Goal: Task Accomplishment & Management: Manage account settings

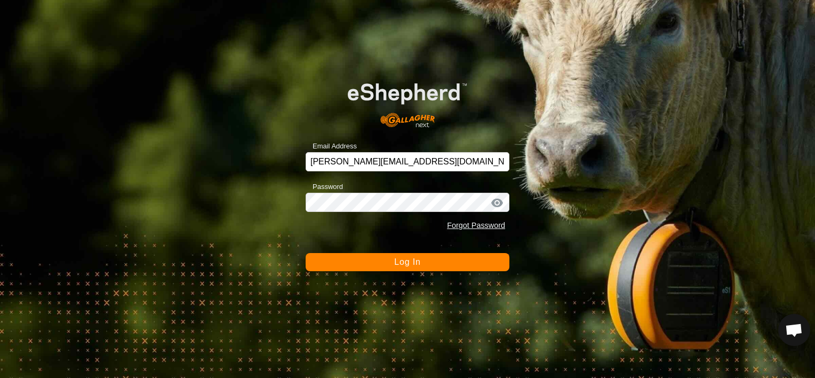
click at [379, 262] on button "Log In" at bounding box center [408, 262] width 204 height 18
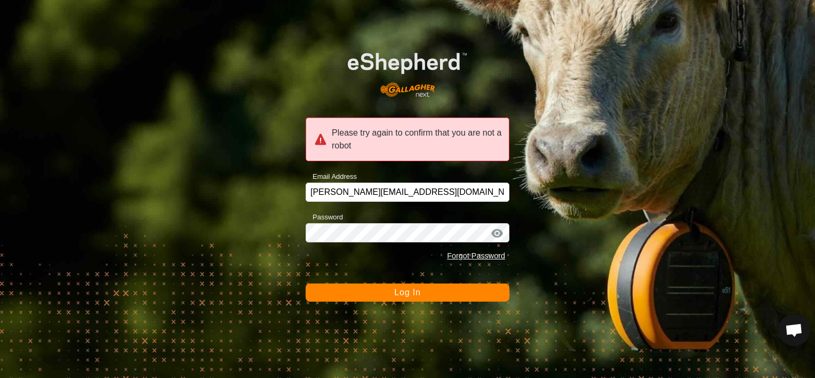
click at [380, 292] on button "Log In" at bounding box center [408, 292] width 204 height 18
click at [384, 292] on button "Log In" at bounding box center [408, 292] width 204 height 18
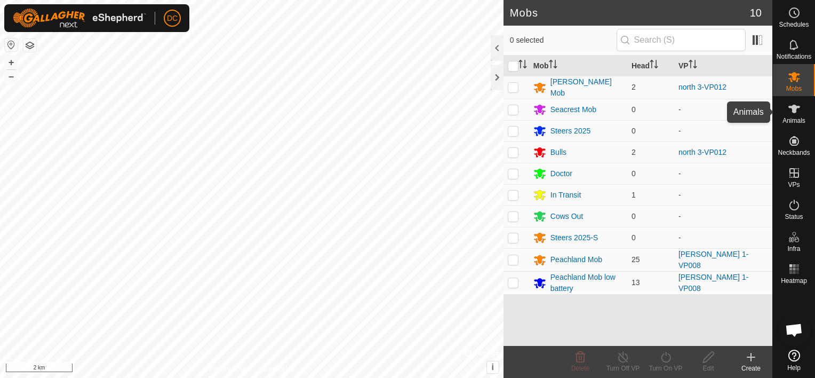
click at [794, 110] on icon at bounding box center [794, 109] width 12 height 9
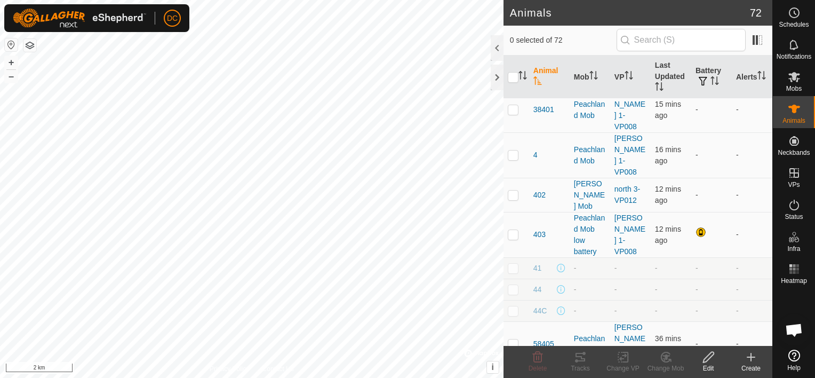
scroll to position [267, 0]
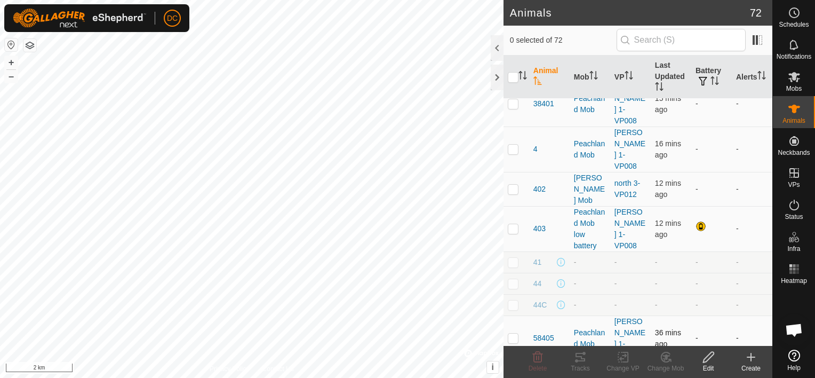
click at [511, 333] on p-checkbox at bounding box center [513, 337] width 11 height 9
checkbox input "true"
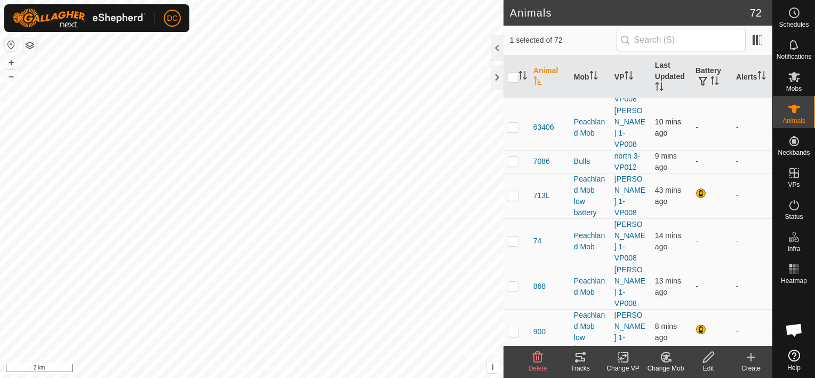
scroll to position [587, 0]
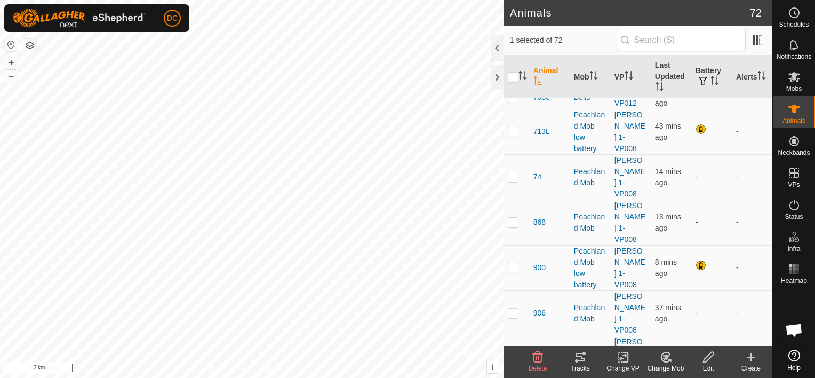
click at [512, 354] on p-checkbox at bounding box center [513, 358] width 11 height 9
checkbox input "true"
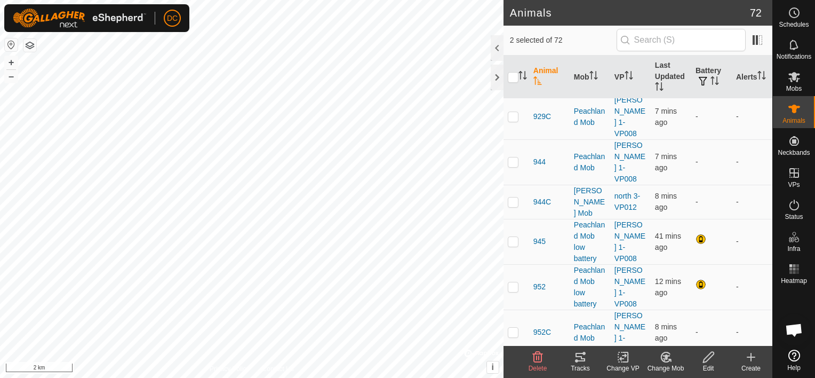
scroll to position [1227, 0]
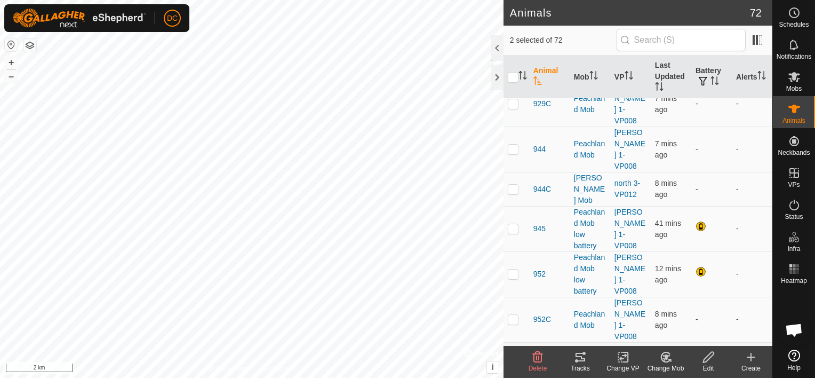
checkbox input "true"
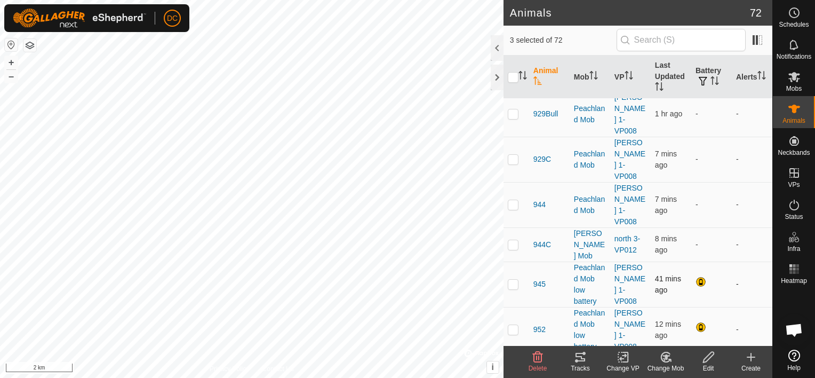
scroll to position [1173, 0]
checkbox input "true"
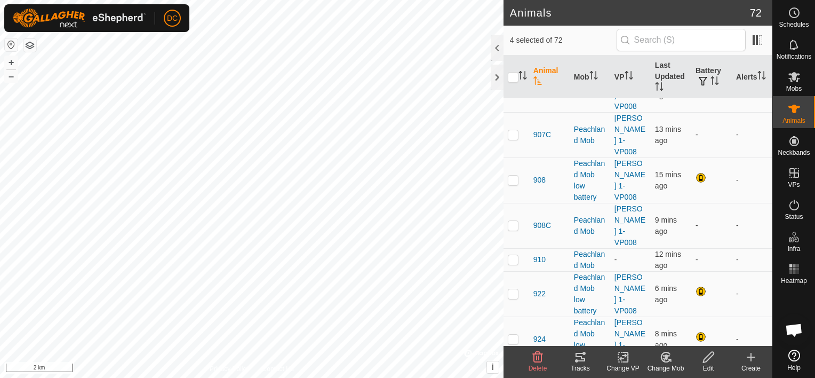
scroll to position [800, 0]
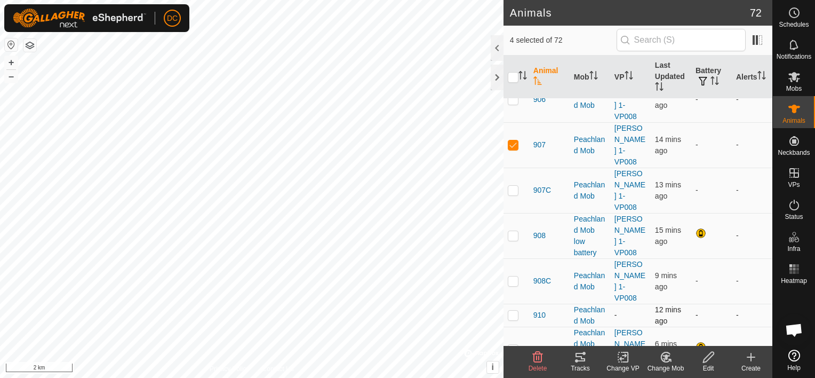
click at [512, 310] on p-checkbox at bounding box center [513, 314] width 11 height 9
checkbox input "true"
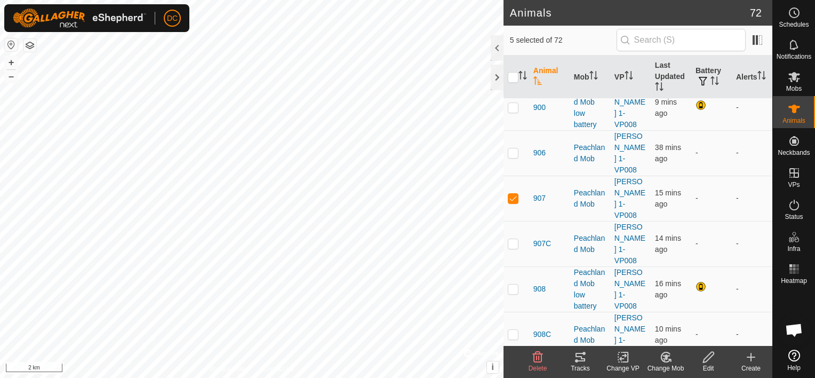
click at [578, 356] on icon at bounding box center [581, 357] width 10 height 9
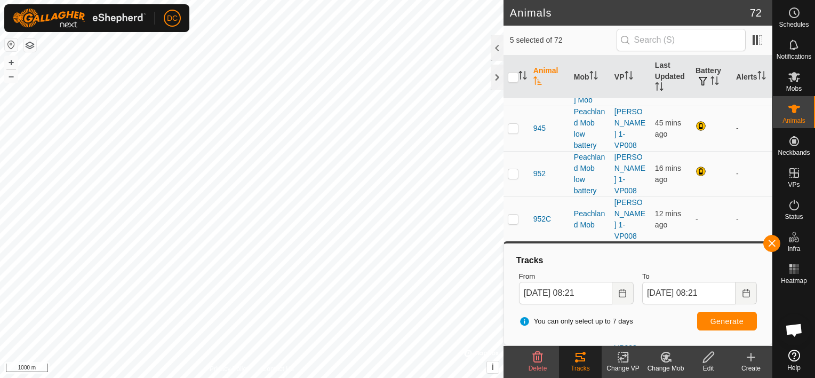
scroll to position [1333, 0]
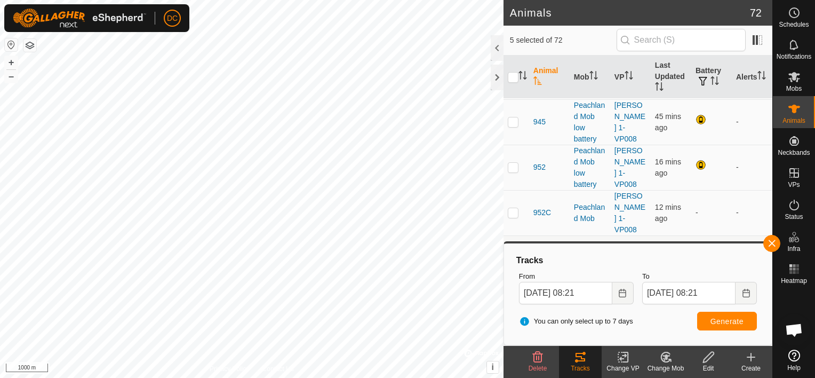
checkbox input "true"
click at [722, 317] on span "Generate" at bounding box center [726, 321] width 33 height 9
click at [621, 291] on icon "Choose Date" at bounding box center [622, 293] width 9 height 9
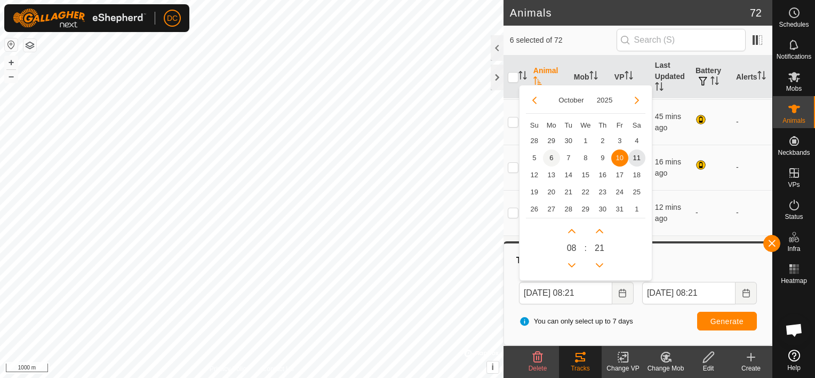
click at [549, 157] on span "6" at bounding box center [551, 157] width 17 height 17
type input "[DATE] 08:21"
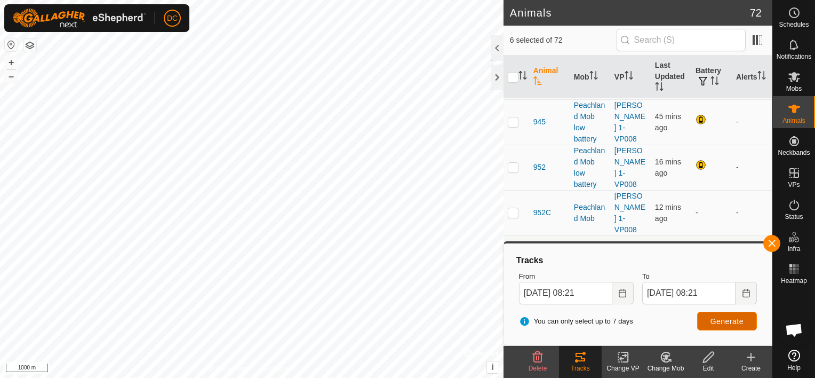
click at [720, 321] on span "Generate" at bounding box center [726, 321] width 33 height 9
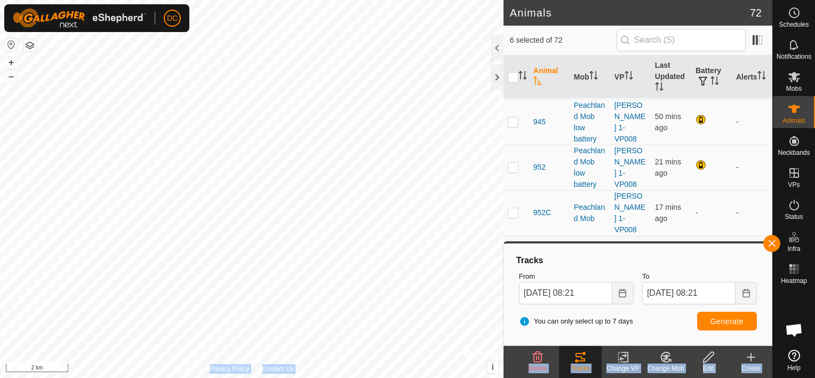
click at [455, 257] on div "Animals 72 6 selected of 72 Animal Mob VP Last Updated Battery Alerts 153400 Pe…" at bounding box center [386, 189] width 772 height 378
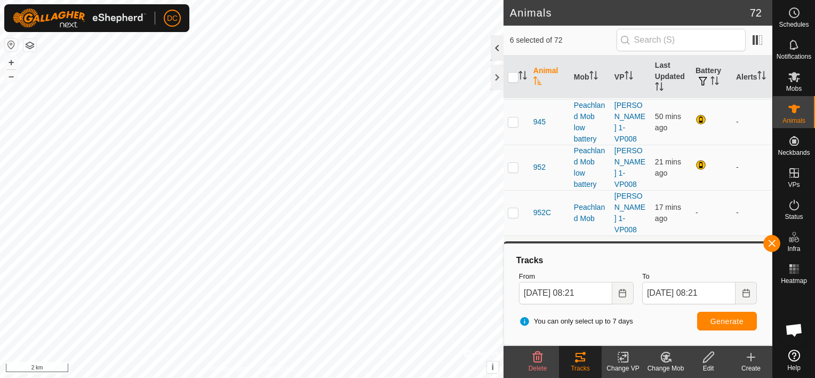
click at [497, 48] on div at bounding box center [497, 48] width 13 height 26
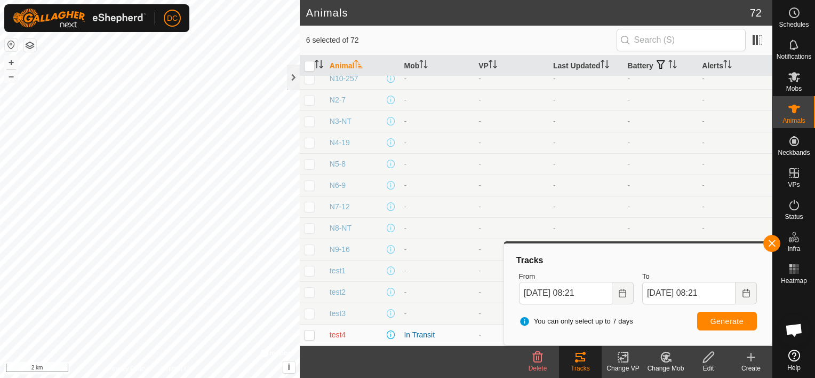
scroll to position [1285, 0]
click at [668, 62] on icon "Activate to sort" at bounding box center [672, 64] width 9 height 9
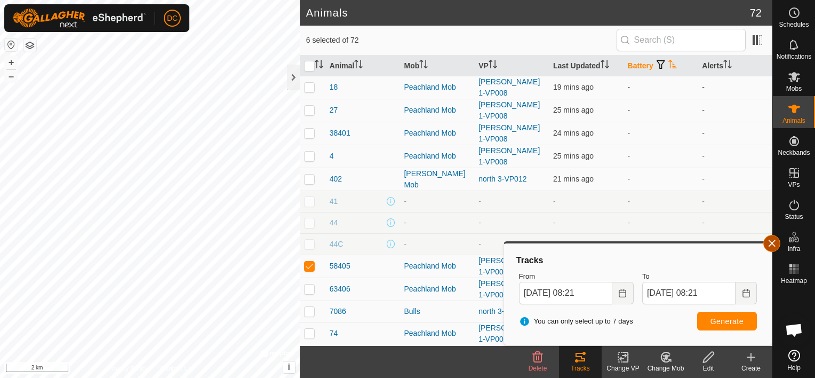
click at [772, 240] on button "button" at bounding box center [771, 243] width 17 height 17
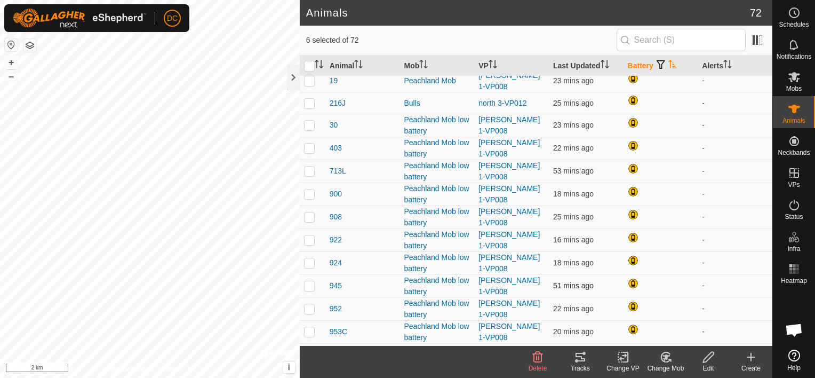
scroll to position [1072, 0]
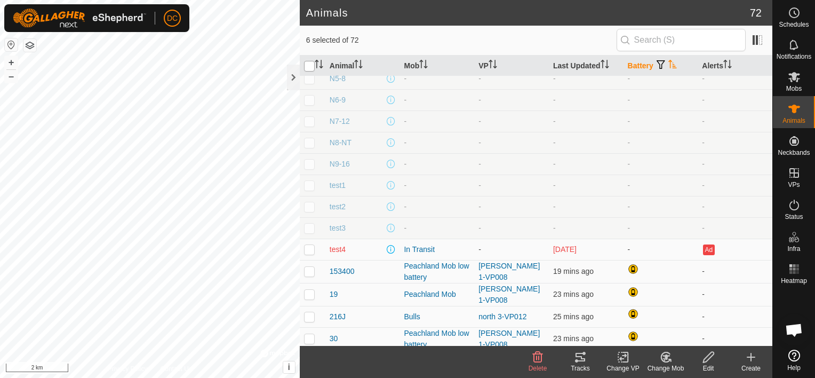
click at [306, 63] on input "checkbox" at bounding box center [309, 66] width 11 height 11
checkbox input "true"
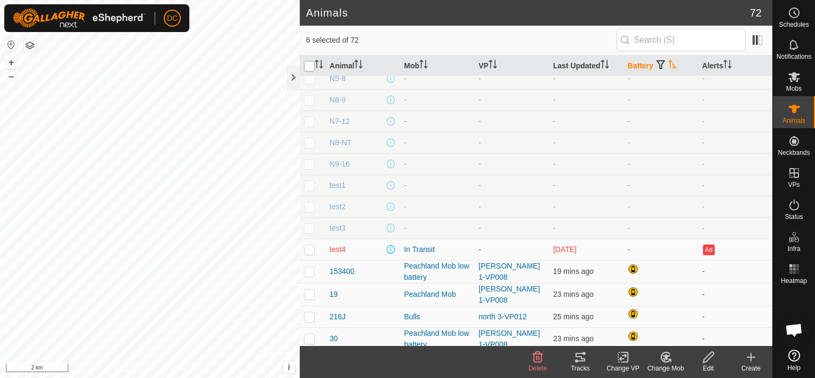
checkbox input "true"
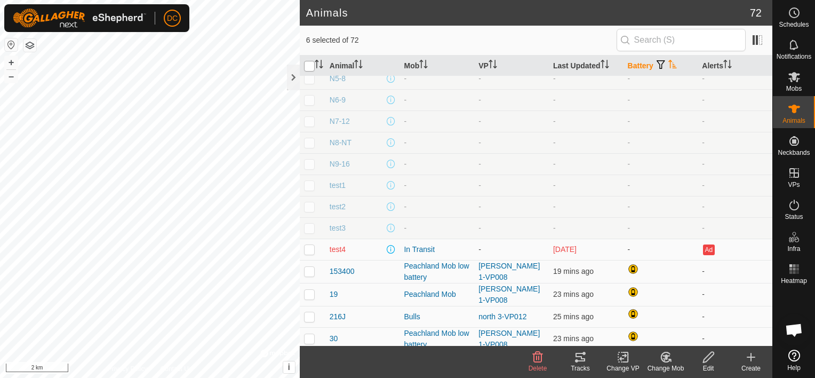
checkbox input "true"
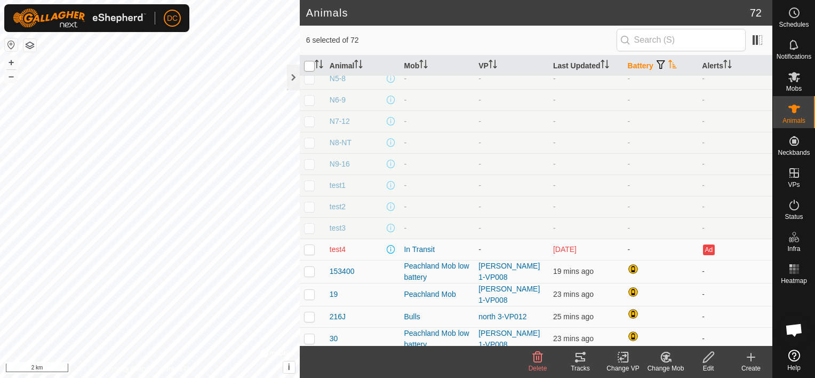
checkbox input "true"
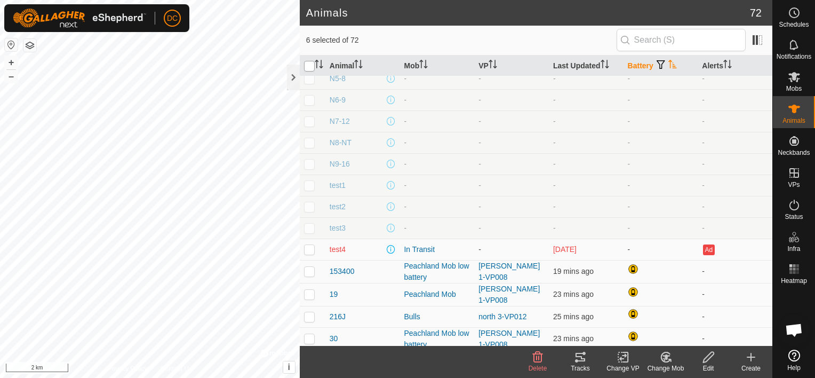
checkbox input "true"
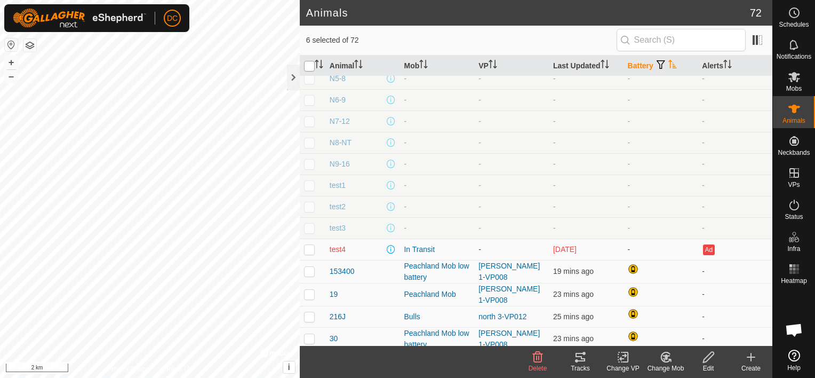
checkbox input "true"
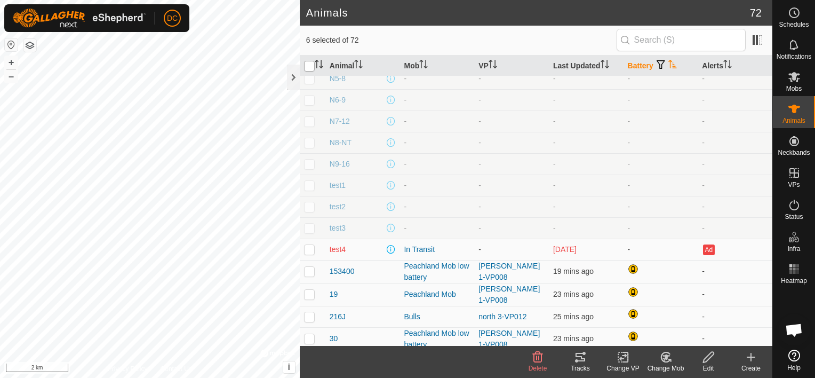
checkbox input "true"
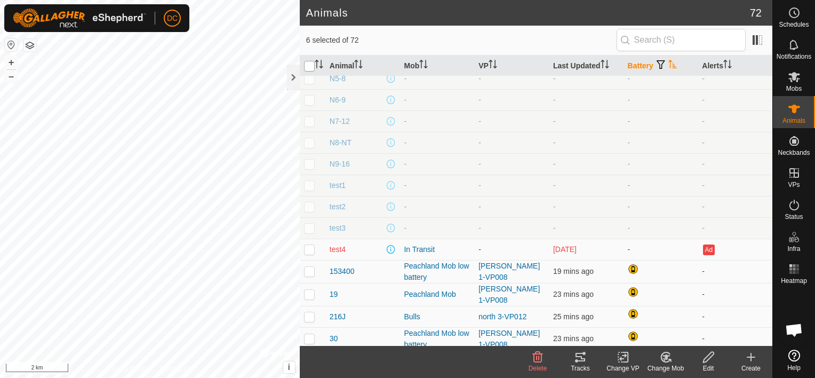
checkbox input "true"
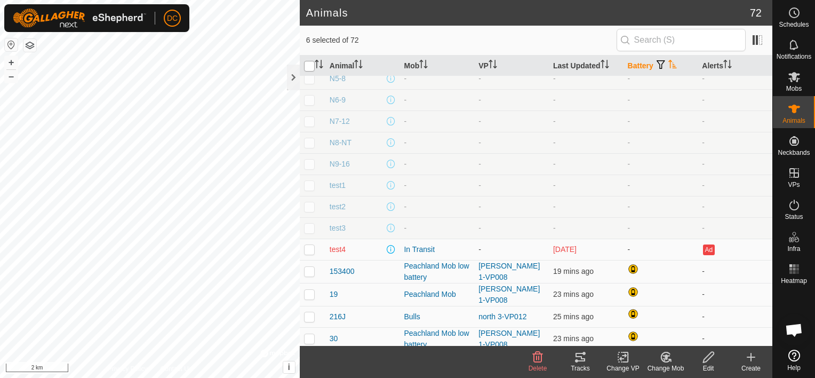
checkbox input "true"
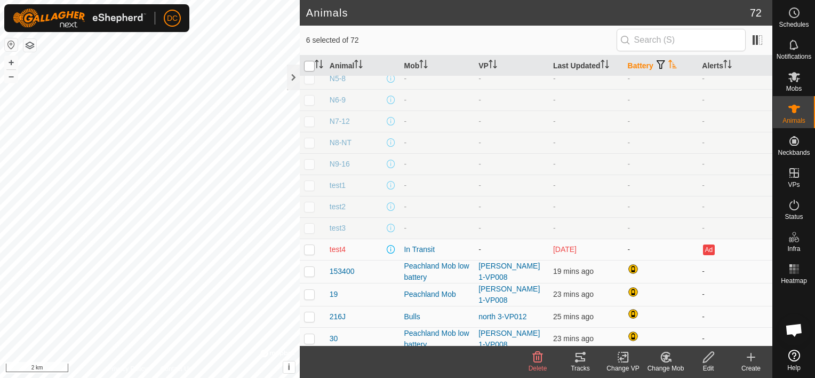
checkbox input "true"
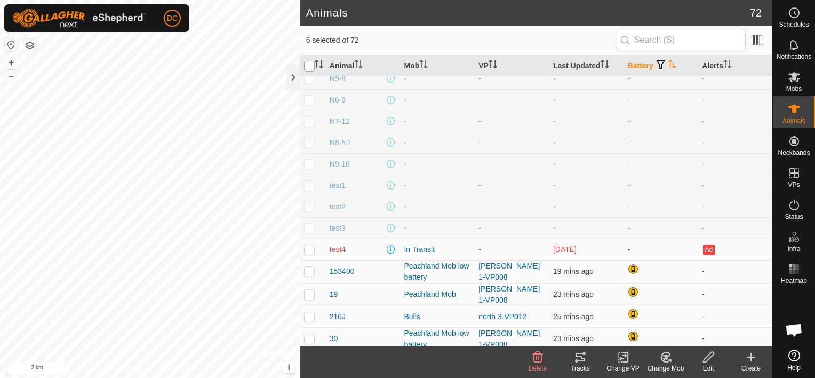
checkbox input "true"
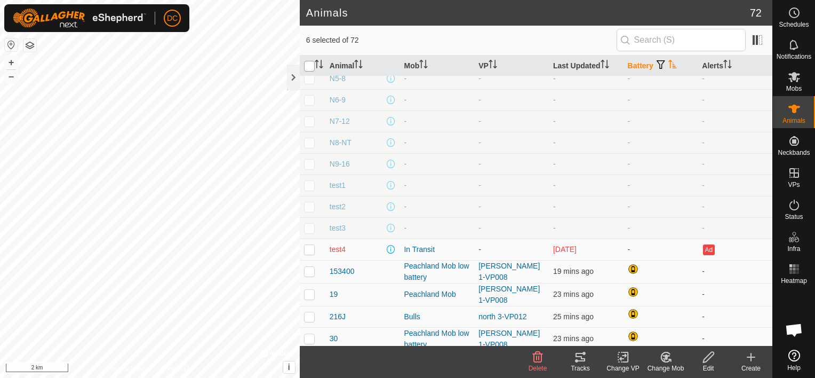
checkbox input "true"
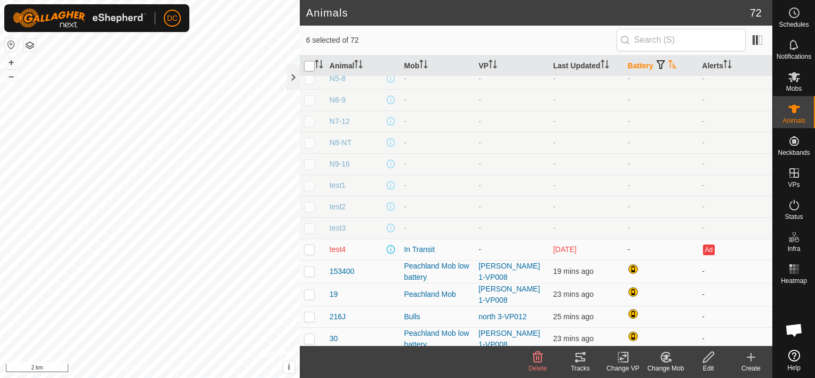
checkbox input "true"
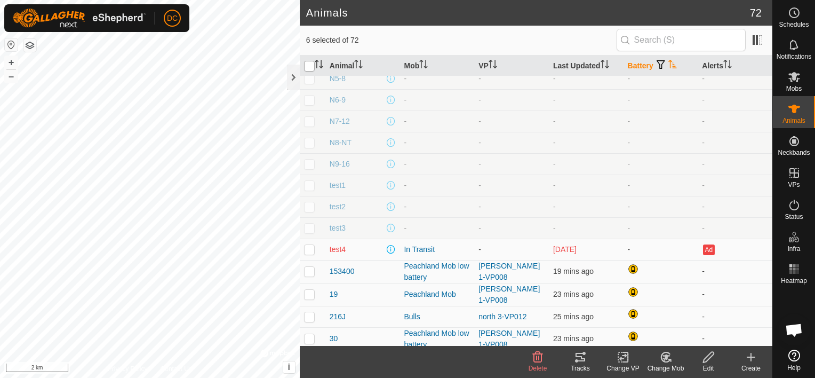
checkbox input "true"
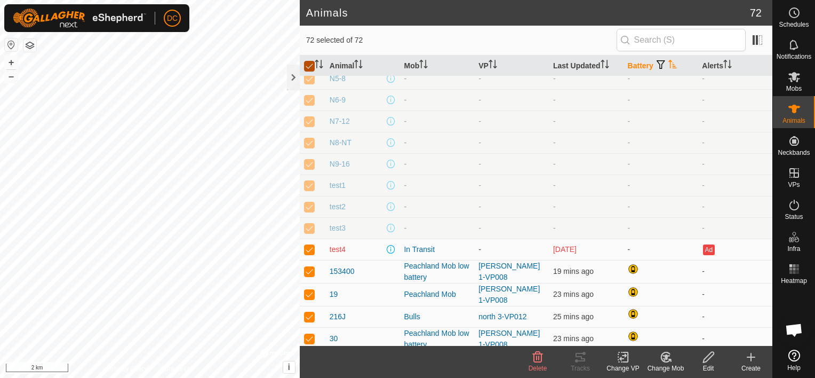
click at [306, 63] on input "checkbox" at bounding box center [309, 66] width 11 height 11
checkbox input "false"
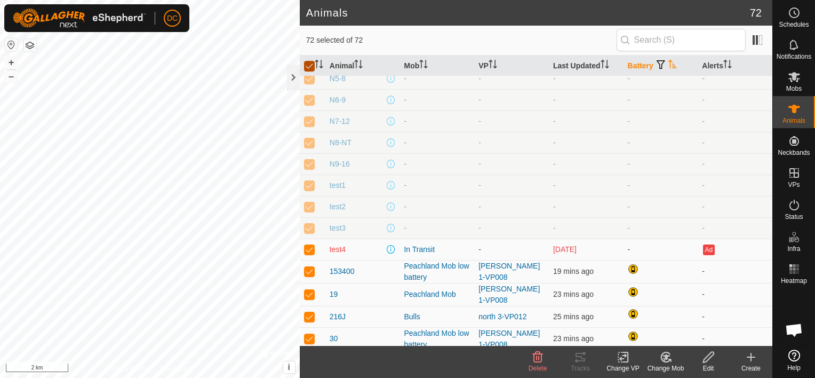
checkbox input "false"
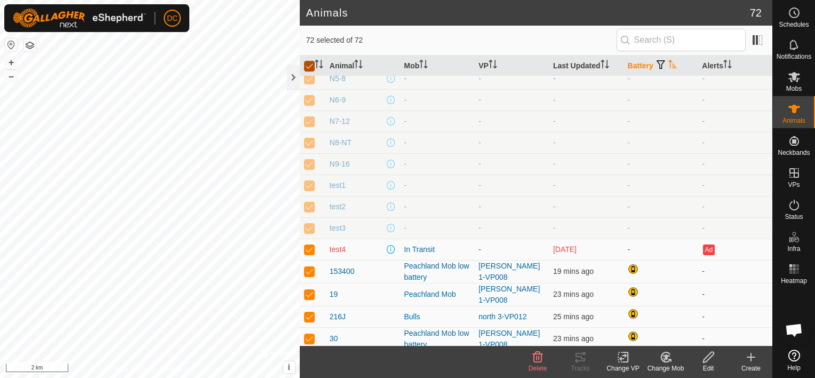
checkbox input "false"
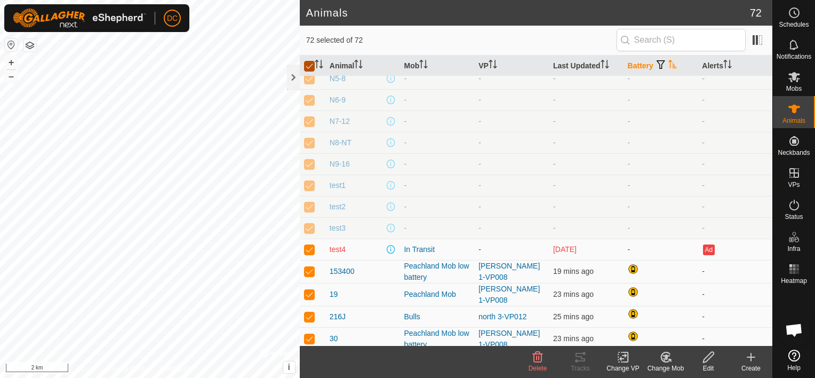
checkbox input "false"
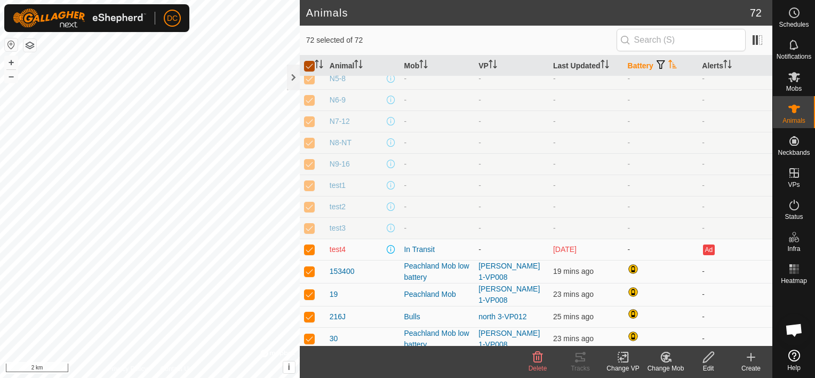
checkbox input "false"
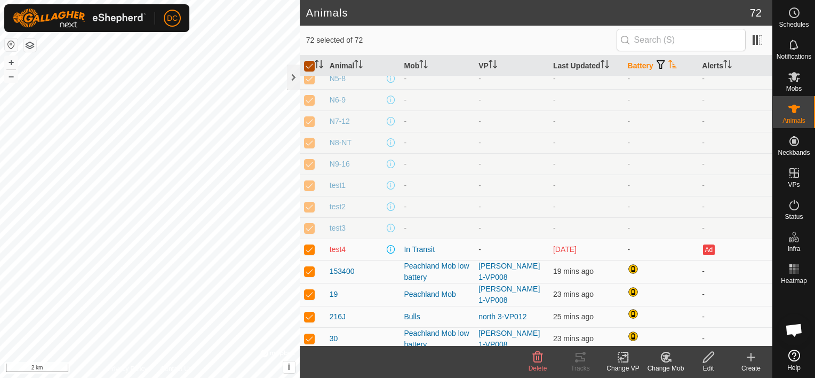
checkbox input "false"
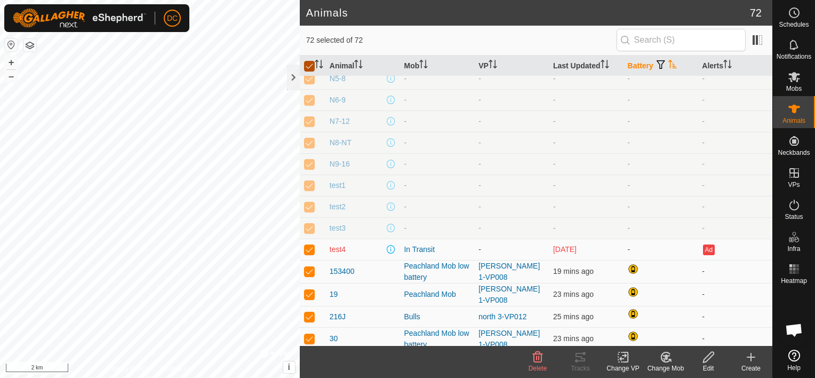
checkbox input "false"
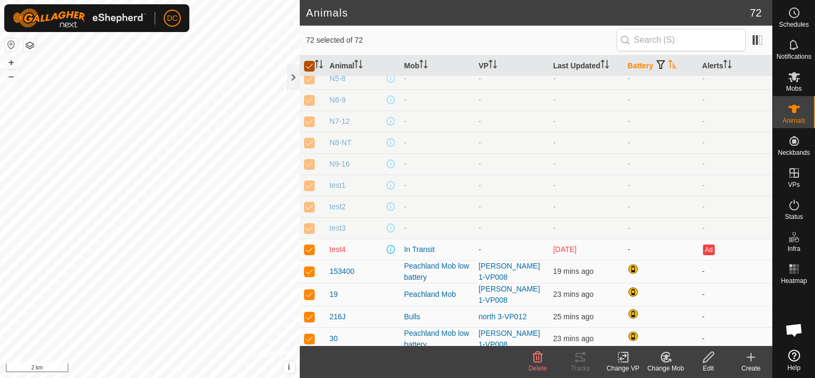
checkbox input "false"
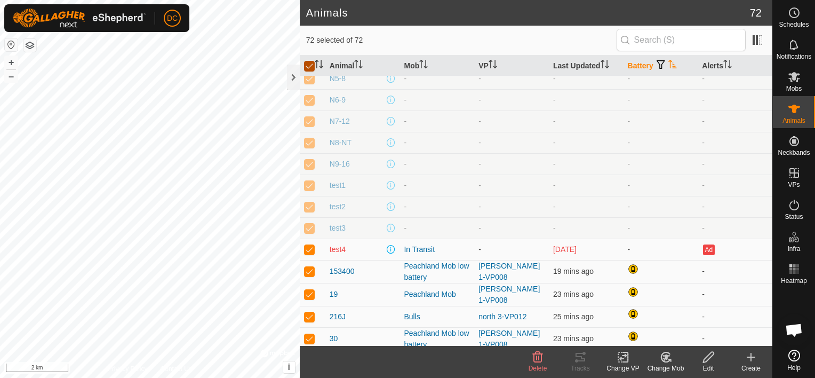
checkbox input "false"
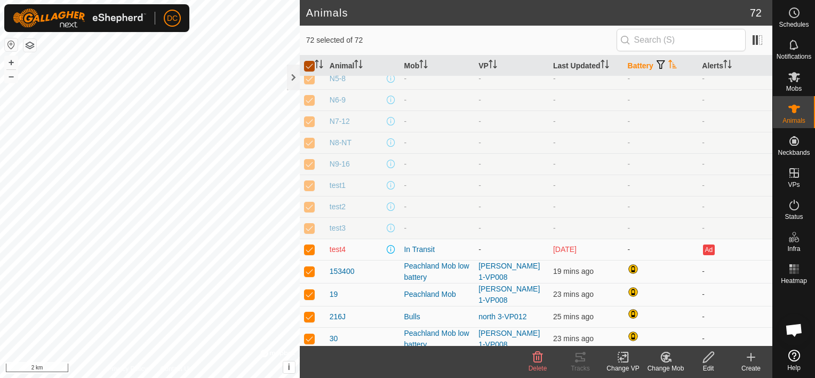
checkbox input "false"
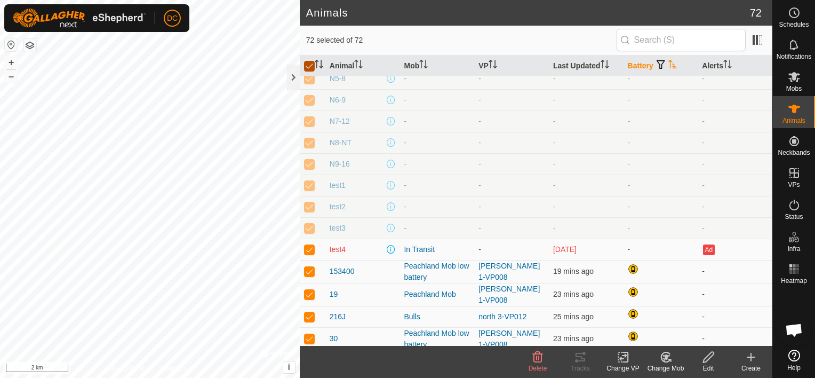
checkbox input "false"
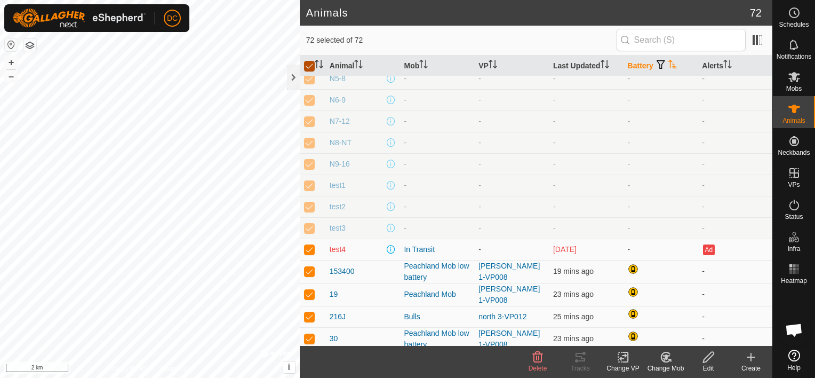
checkbox input "false"
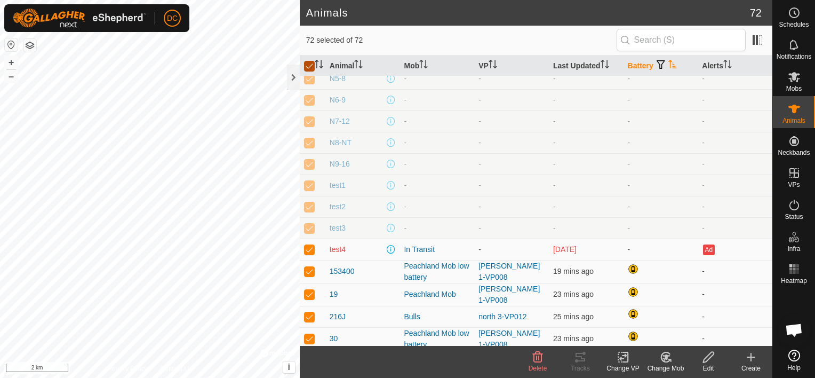
checkbox input "false"
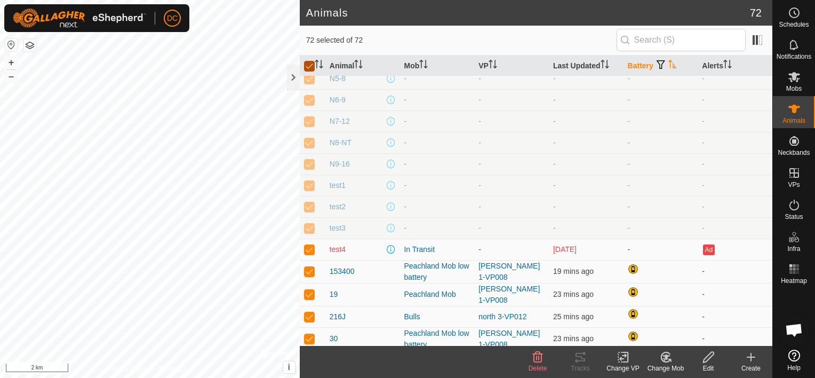
checkbox input "false"
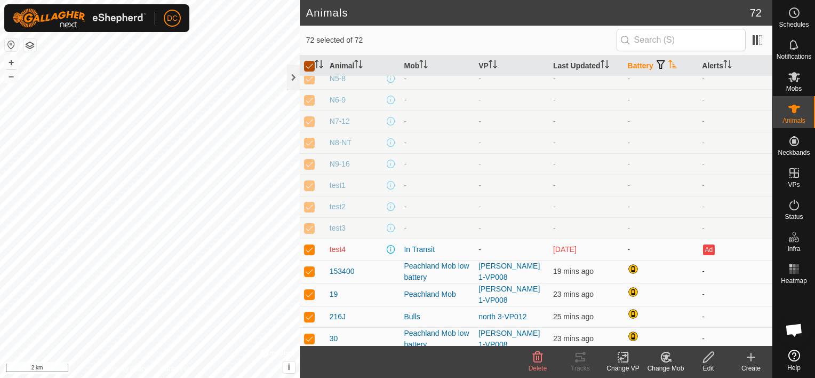
checkbox input "false"
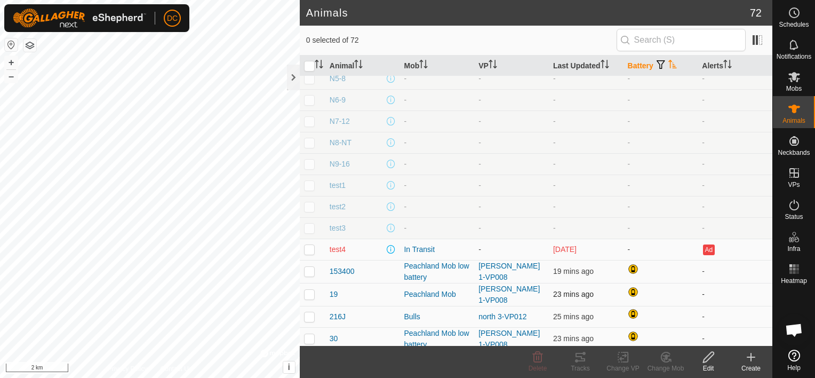
click at [307, 290] on p-checkbox at bounding box center [309, 294] width 11 height 9
checkbox input "true"
click at [305, 312] on p-checkbox at bounding box center [309, 316] width 11 height 9
checkbox input "true"
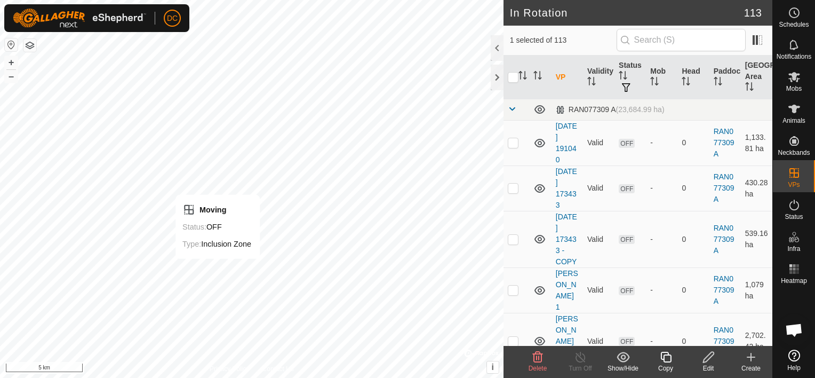
checkbox input "false"
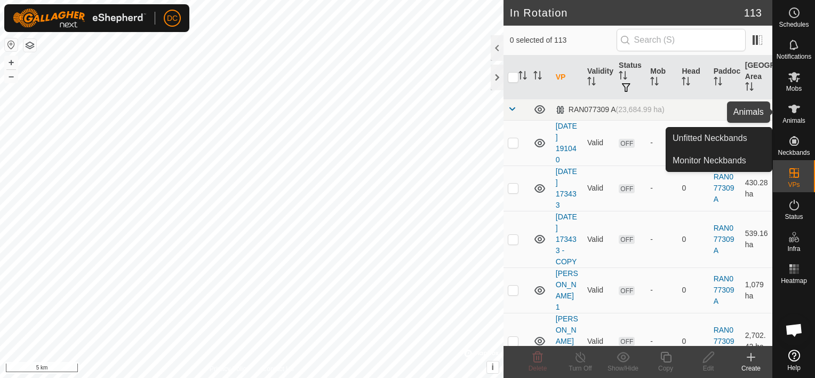
click at [796, 113] on icon at bounding box center [794, 108] width 13 height 13
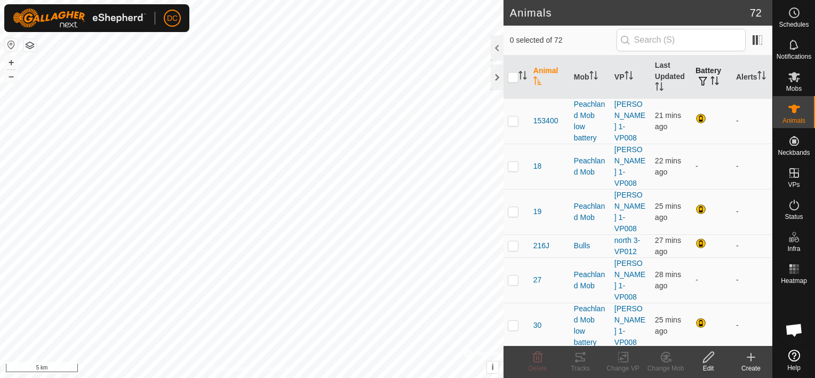
click at [710, 84] on icon "Activate to sort" at bounding box center [714, 80] width 9 height 9
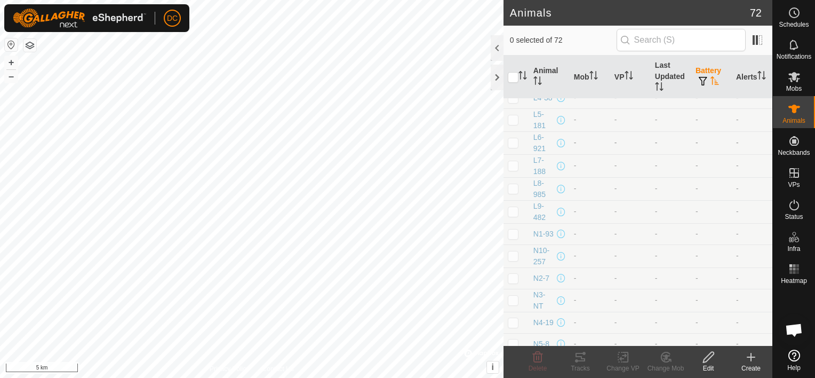
scroll to position [1387, 0]
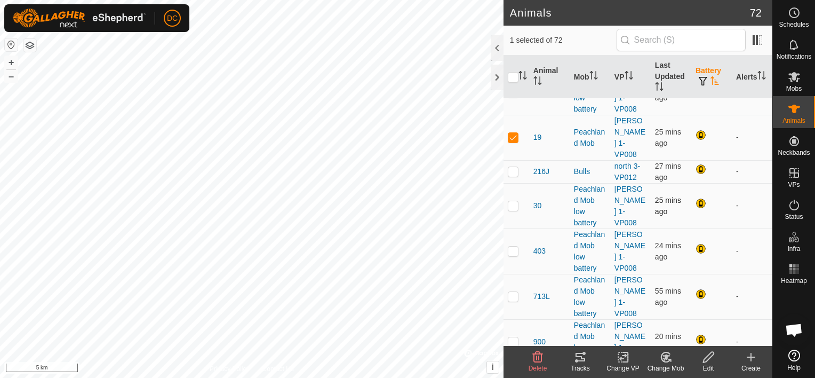
scroll to position [1929, 0]
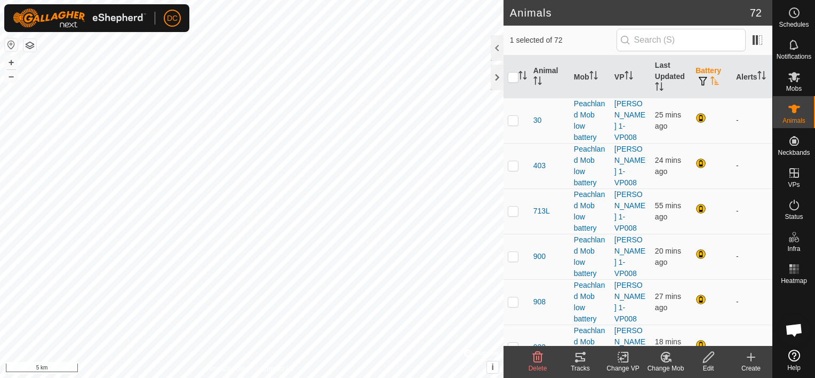
click at [659, 355] on icon at bounding box center [665, 356] width 13 height 13
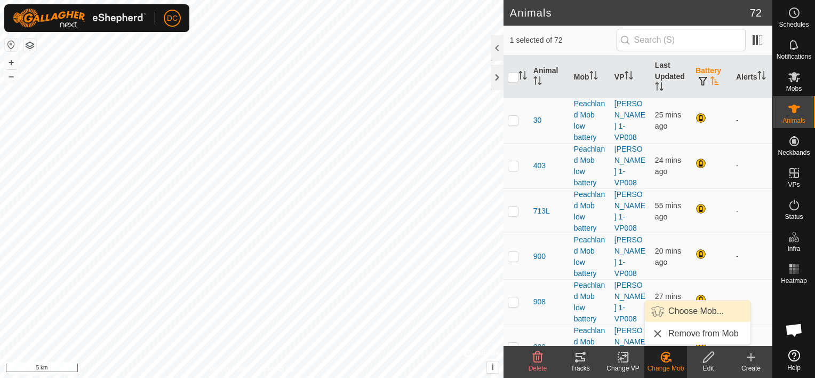
click at [672, 312] on link "Choose Mob..." at bounding box center [698, 310] width 106 height 21
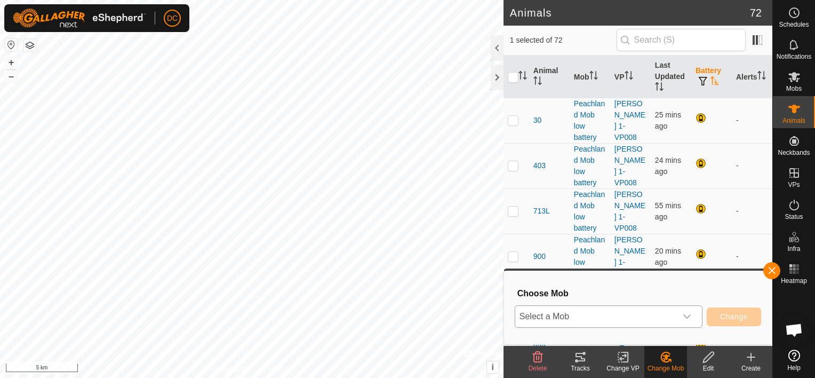
click at [689, 314] on icon "dropdown trigger" at bounding box center [687, 316] width 9 height 9
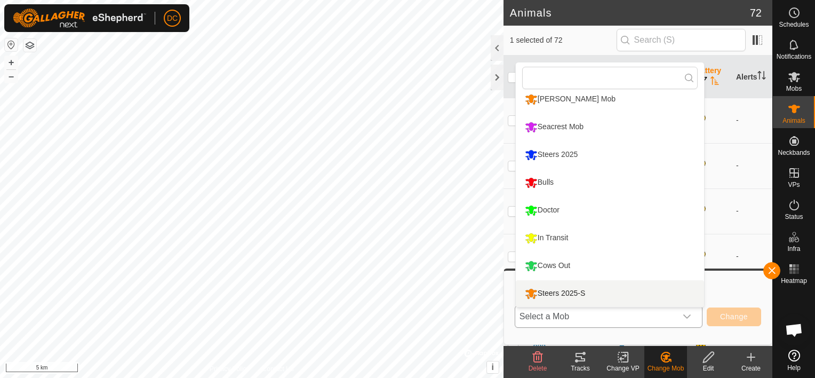
scroll to position [63, 0]
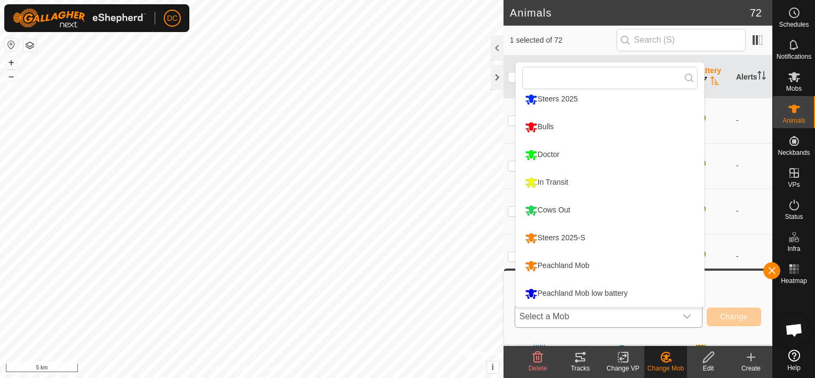
click at [615, 290] on li "Peachland Mob low battery" at bounding box center [610, 293] width 188 height 27
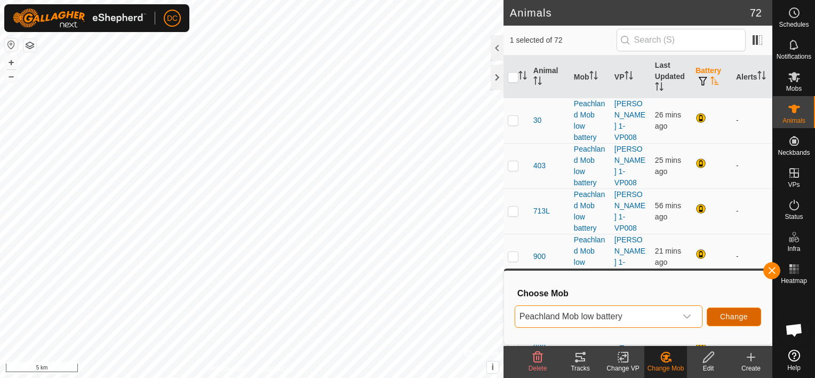
click at [735, 316] on span "Change" at bounding box center [734, 316] width 28 height 9
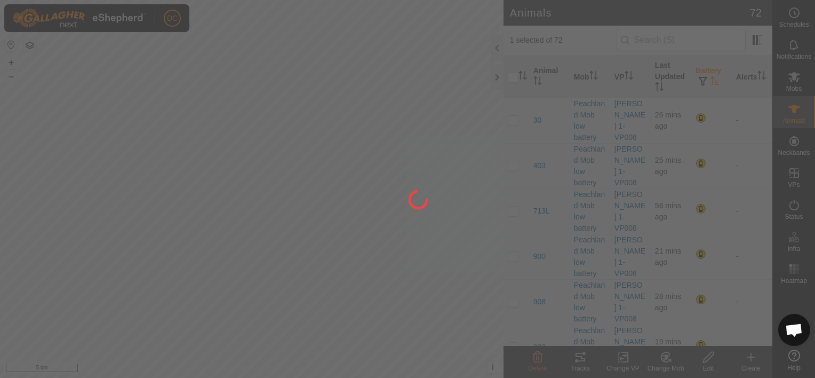
checkbox input "false"
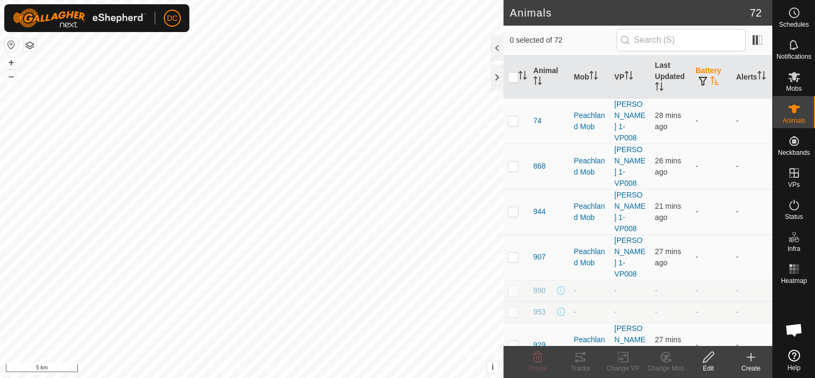
scroll to position [0, 0]
